Goal: Task Accomplishment & Management: Manage account settings

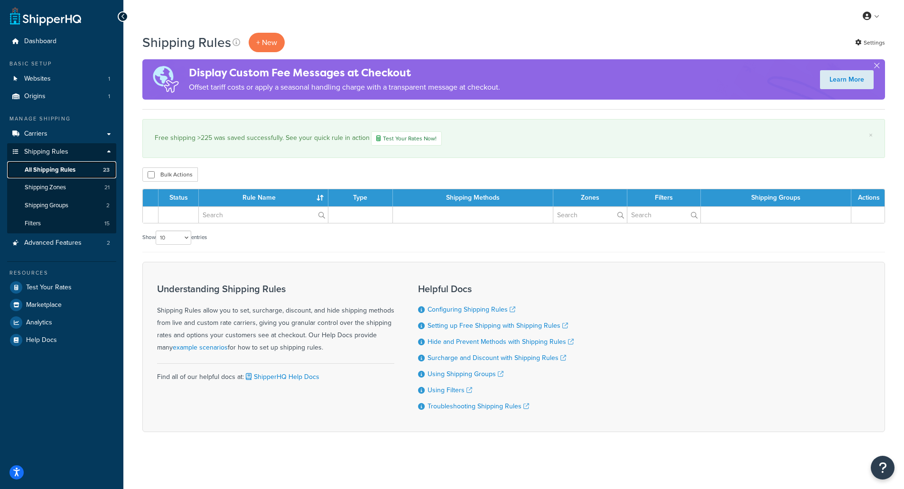
click at [56, 168] on span "All Shipping Rules" at bounding box center [50, 170] width 51 height 8
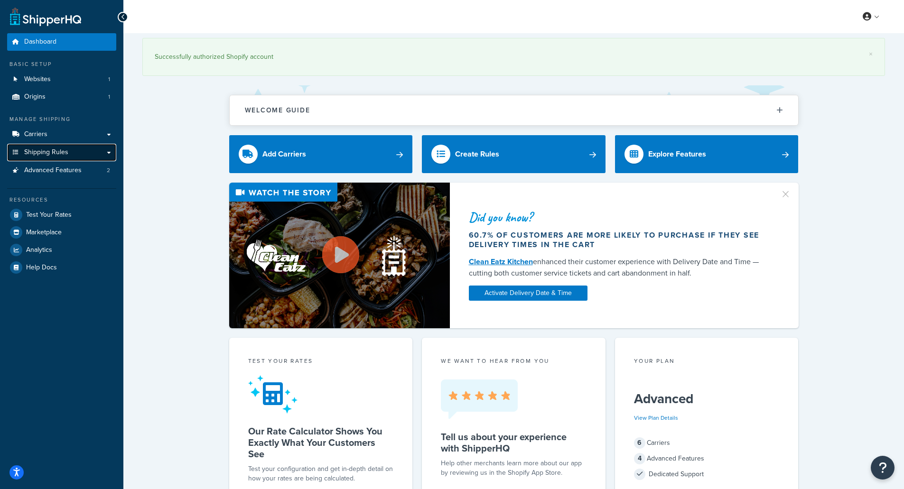
click at [66, 148] on span "Shipping Rules" at bounding box center [46, 152] width 44 height 8
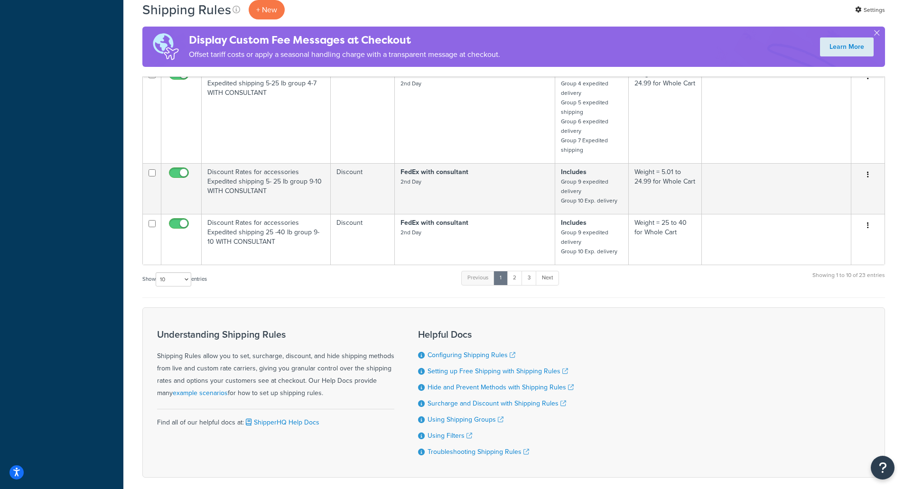
scroll to position [474, 0]
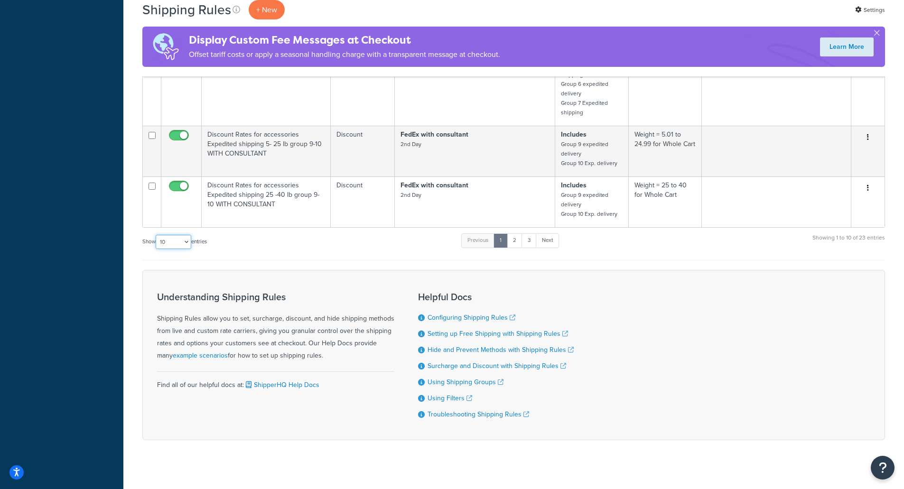
click at [157, 242] on select "10 15 25 50 100 1000" at bounding box center [174, 242] width 36 height 14
select select "50"
click at [157, 235] on select "10 15 25 50 100 1000" at bounding box center [174, 242] width 36 height 14
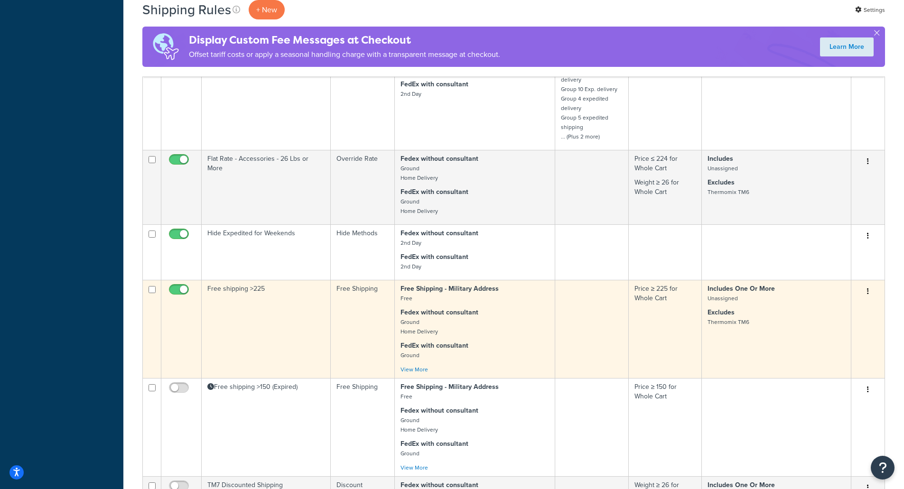
scroll to position [1328, 0]
click at [293, 319] on td "Free shipping >225" at bounding box center [266, 328] width 129 height 98
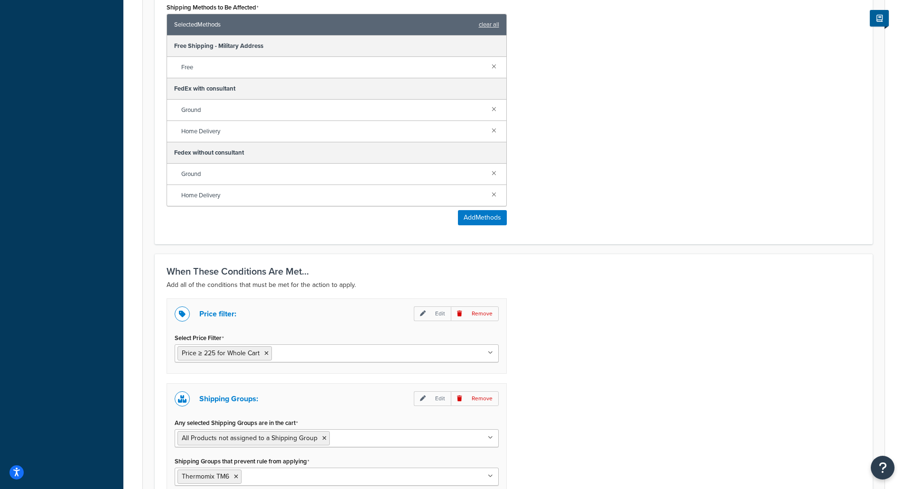
scroll to position [624, 0]
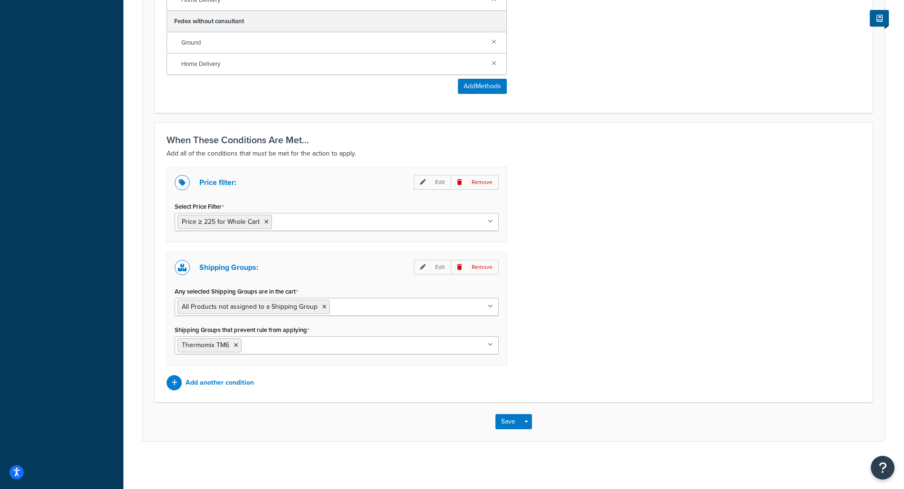
click at [578, 222] on div "Price filter: Edit Remove Select Price Filter Price ≥ 225 for Whole Cart Price …" at bounding box center [513, 278] width 708 height 223
click at [606, 216] on div "Price filter: Edit Remove Select Price Filter Price ≥ 225 for Whole Cart Price …" at bounding box center [513, 278] width 708 height 223
